Goal: Information Seeking & Learning: Learn about a topic

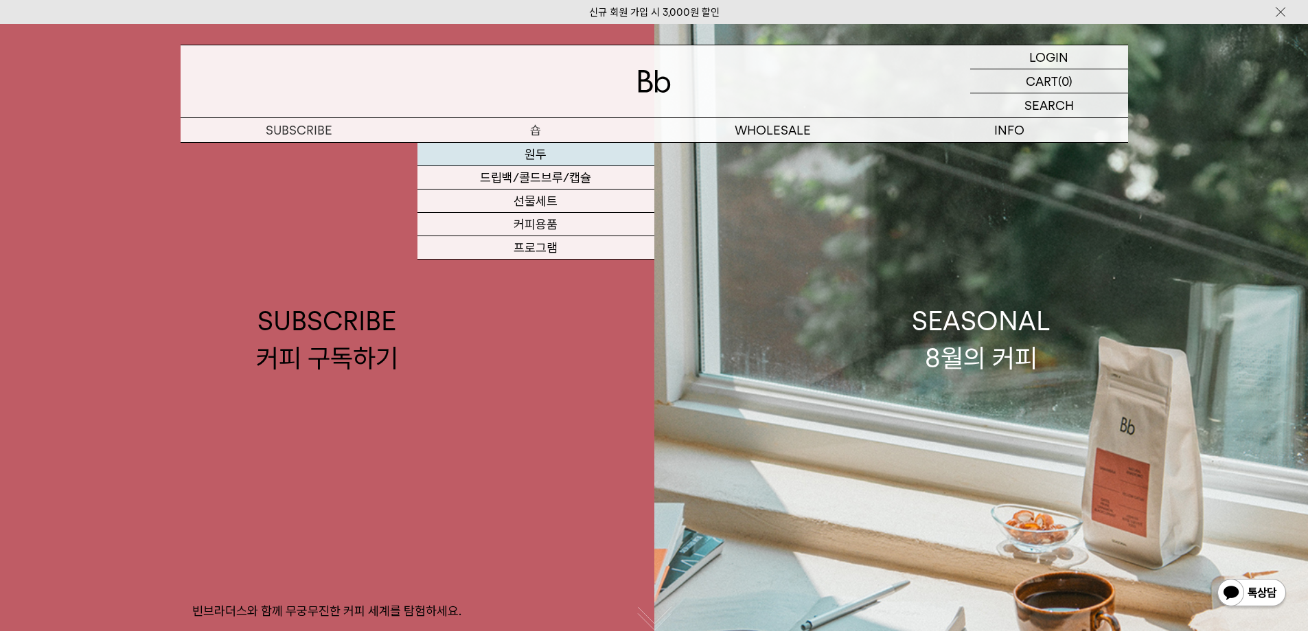
click at [541, 150] on link "원두" at bounding box center [535, 154] width 237 height 23
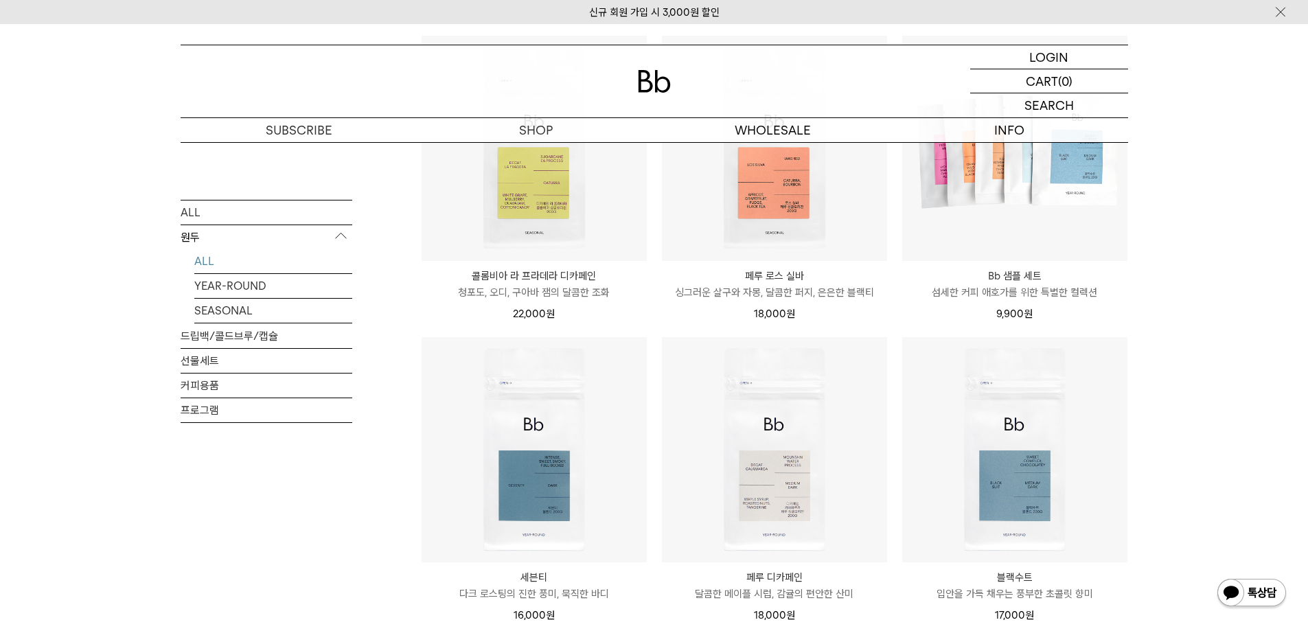
scroll to position [343, 0]
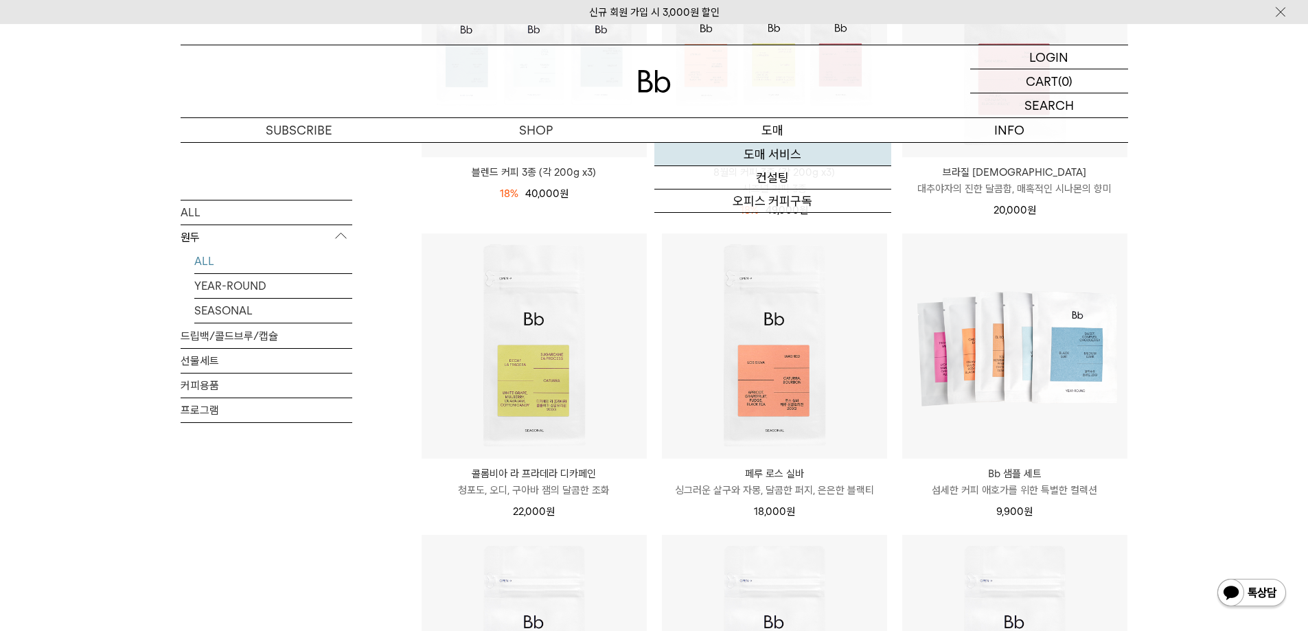
click at [775, 150] on link "도매 서비스" at bounding box center [772, 154] width 237 height 23
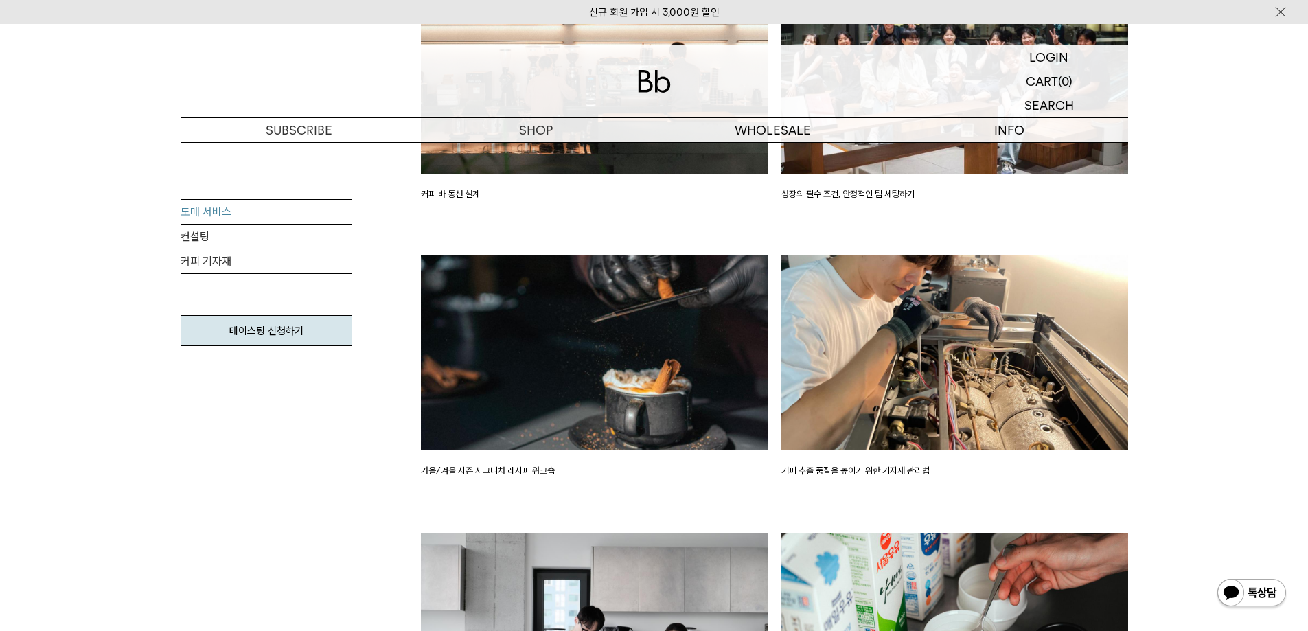
scroll to position [1854, 0]
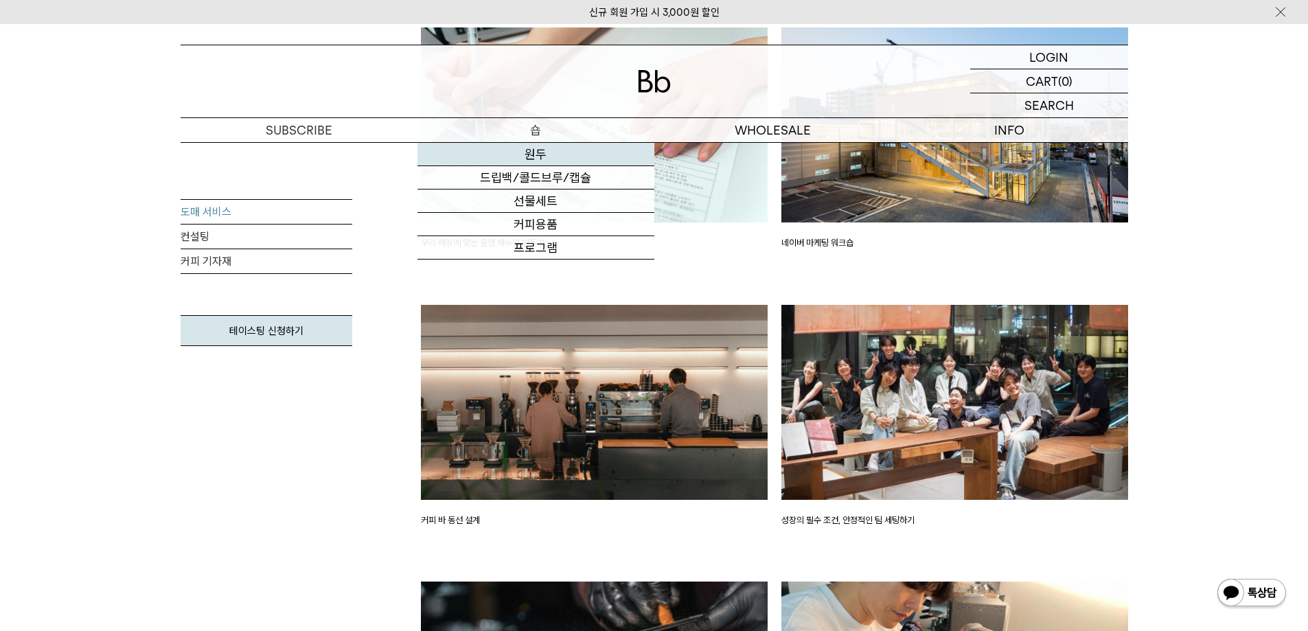
click at [539, 151] on link "원두" at bounding box center [535, 154] width 237 height 23
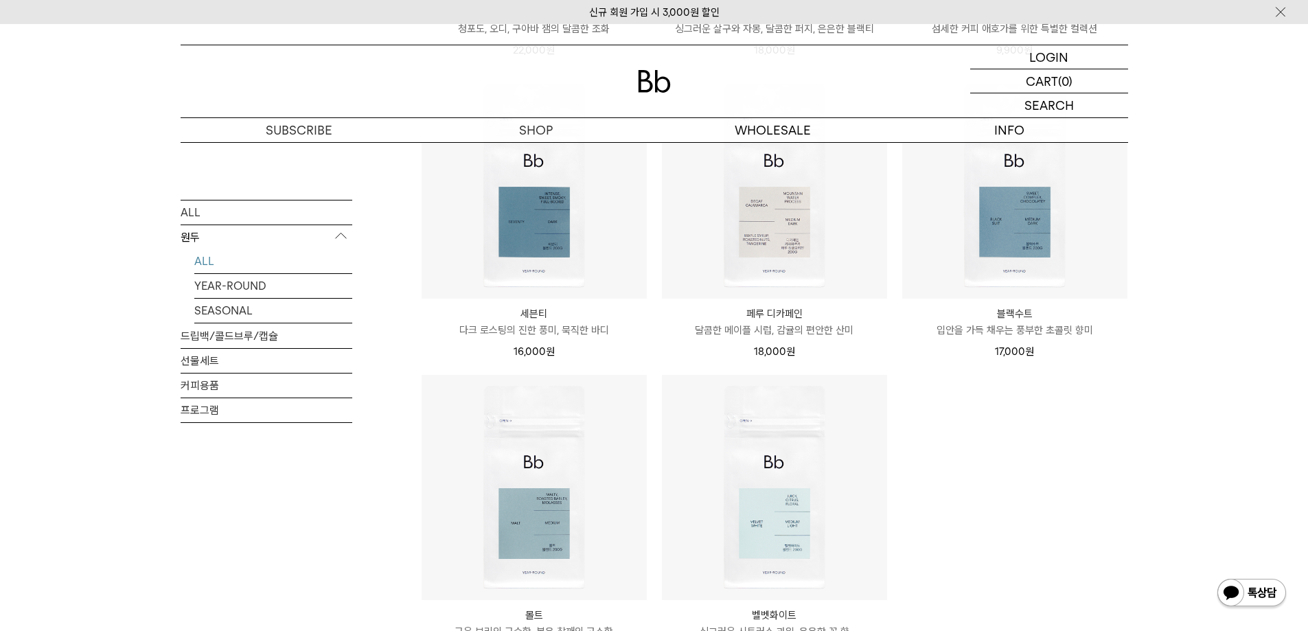
scroll to position [687, 0]
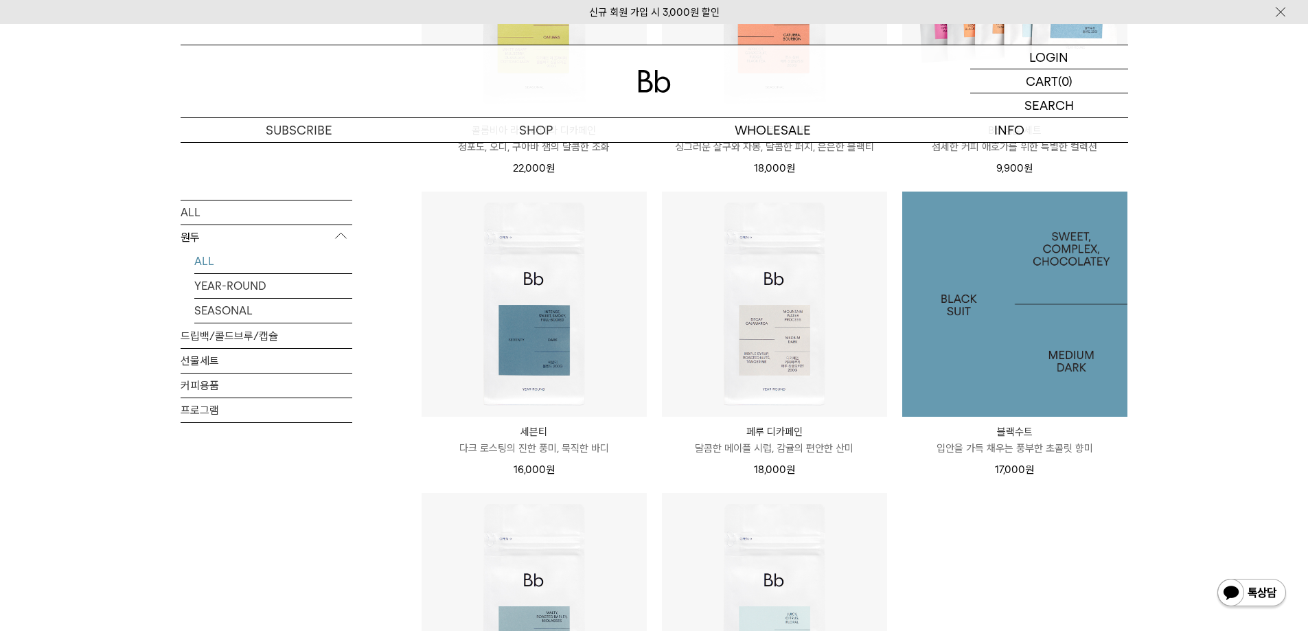
click at [1059, 352] on img at bounding box center [1014, 304] width 225 height 225
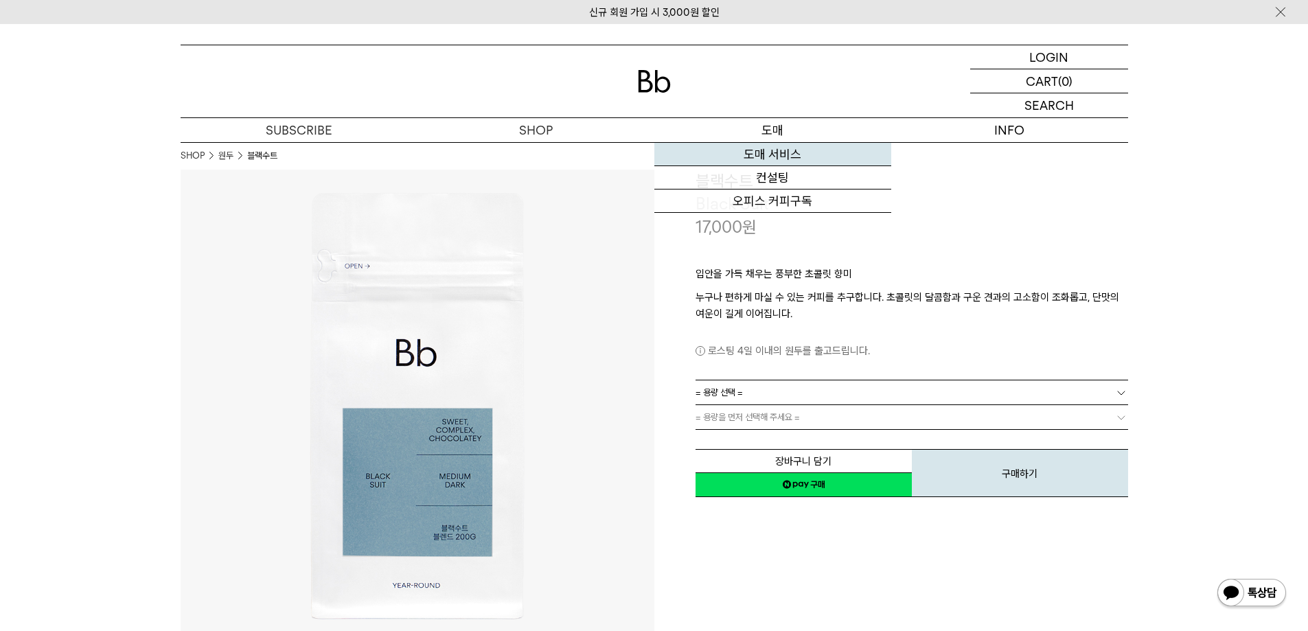
click at [781, 154] on link "도매 서비스" at bounding box center [772, 154] width 237 height 23
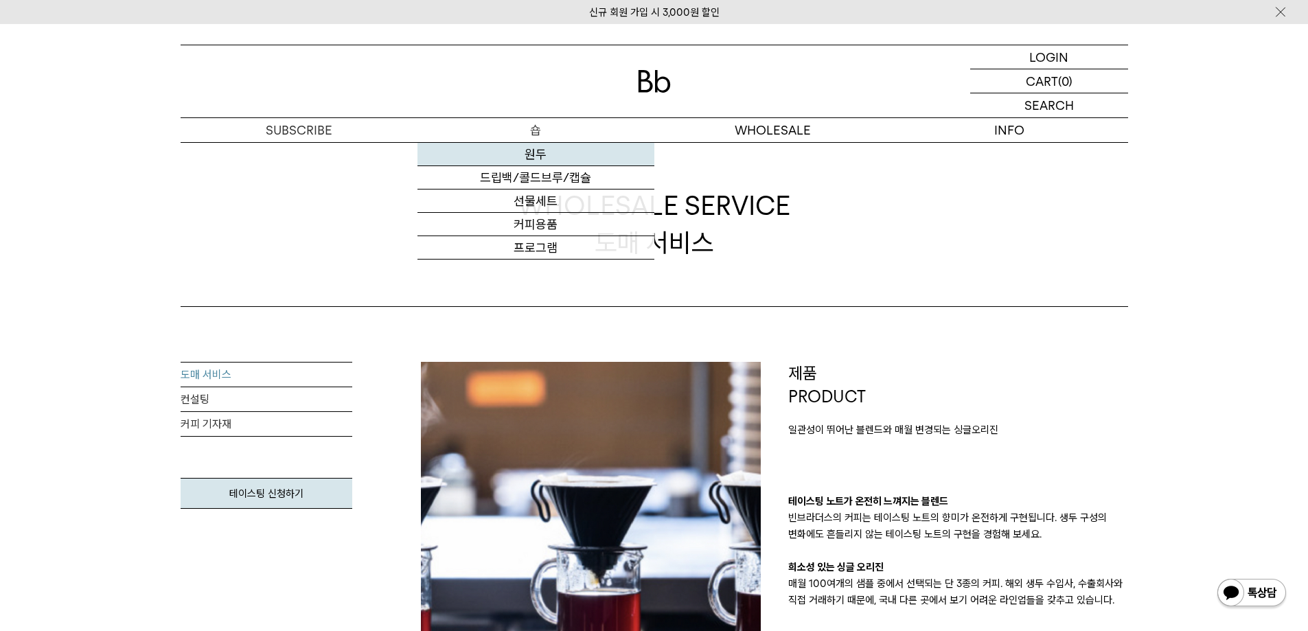
click at [551, 159] on link "원두" at bounding box center [535, 154] width 237 height 23
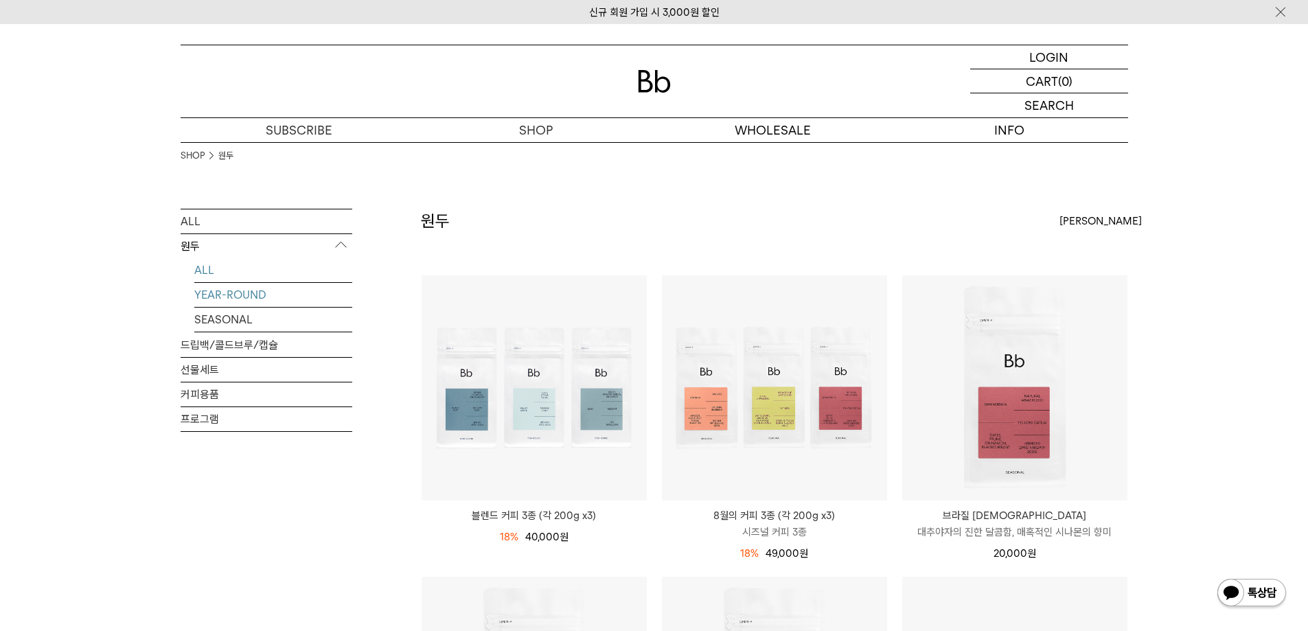
click at [224, 297] on link "YEAR-ROUND" at bounding box center [273, 295] width 158 height 24
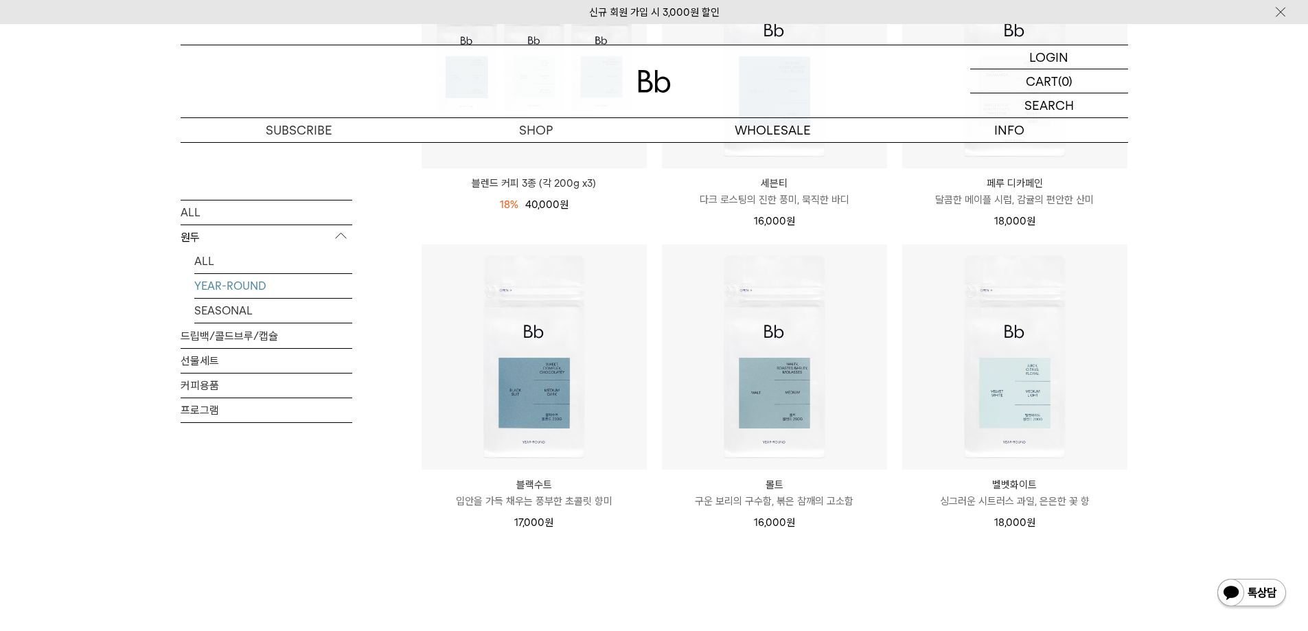
scroll to position [481, 0]
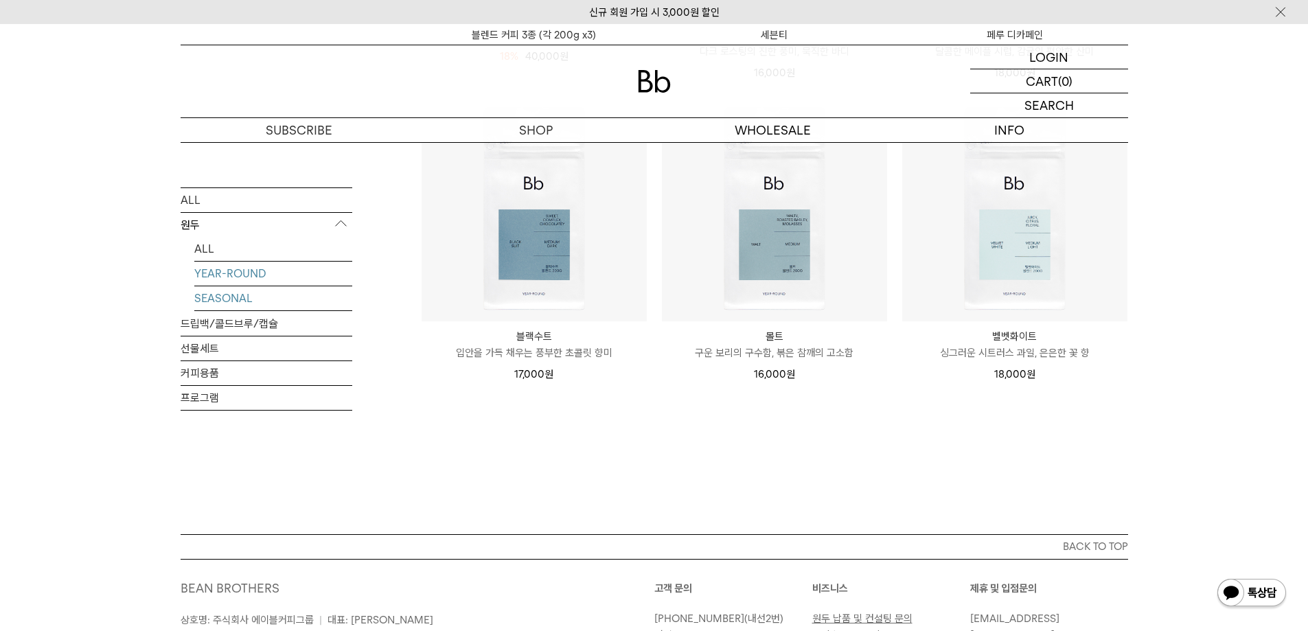
click at [231, 296] on link "SEASONAL" at bounding box center [273, 298] width 158 height 24
